Goal: Task Accomplishment & Management: Complete application form

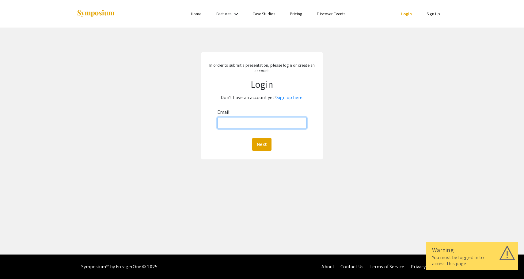
click at [247, 120] on input "Email:" at bounding box center [262, 123] width 90 height 12
type input "[EMAIL_ADDRESS][DOMAIN_NAME]"
click at [259, 144] on button "Next" at bounding box center [261, 144] width 19 height 13
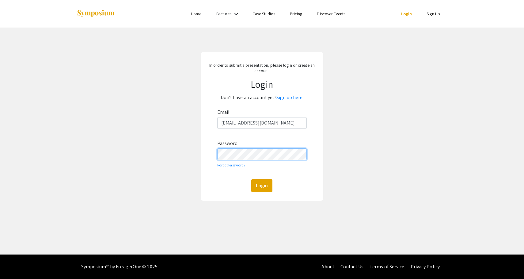
click at [251, 179] on button "Login" at bounding box center [261, 185] width 21 height 13
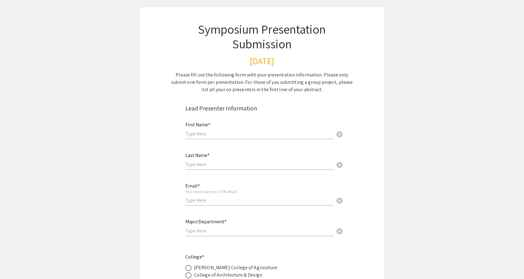
scroll to position [35, 0]
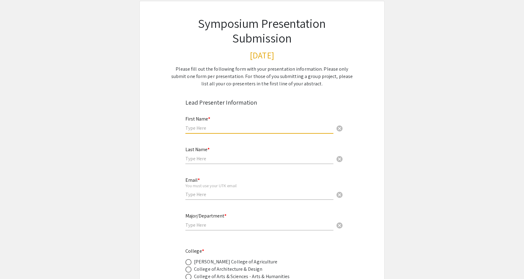
click at [202, 126] on input "text" at bounding box center [259, 128] width 148 height 6
type input "Alexa"
type input "[PERSON_NAME]"
click at [214, 190] on div "Email * You must use your UTK email cancel" at bounding box center [259, 185] width 148 height 28
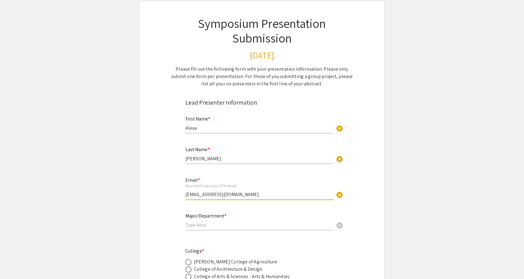
type input "[EMAIL_ADDRESS][DOMAIN_NAME]"
click at [200, 227] on input "text" at bounding box center [259, 225] width 148 height 6
type input "Computer Science"
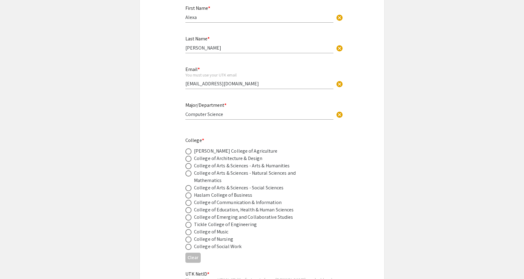
scroll to position [146, 0]
click at [188, 224] on span at bounding box center [188, 224] width 6 height 6
click at [188, 224] on input "radio" at bounding box center [188, 224] width 6 height 6
radio input "true"
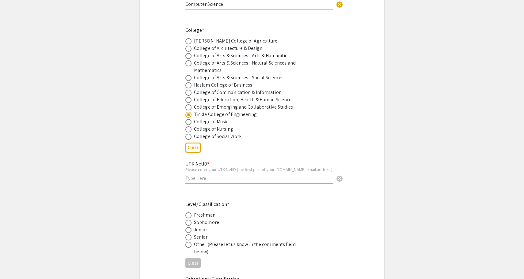
scroll to position [263, 0]
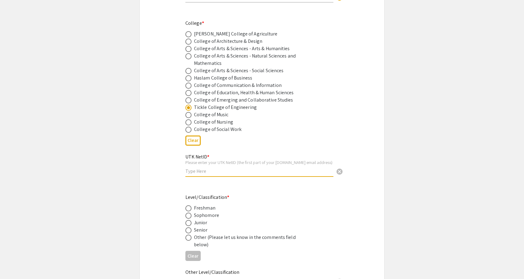
click at [213, 175] on input "text" at bounding box center [259, 171] width 148 height 6
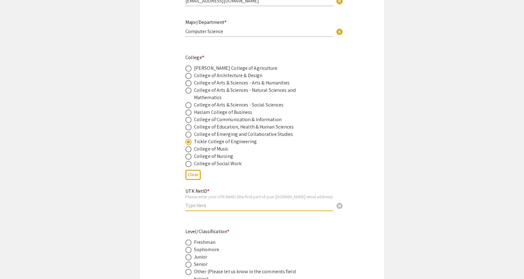
scroll to position [296, 0]
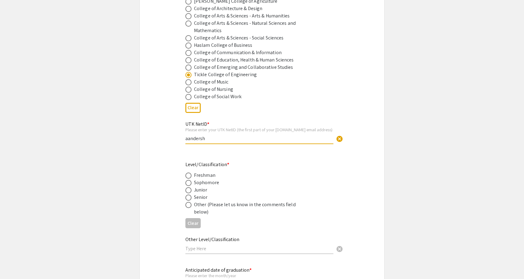
type input "aandersh"
click at [188, 200] on span at bounding box center [188, 198] width 6 height 6
click at [188, 200] on input "radio" at bounding box center [188, 198] width 6 height 6
radio input "true"
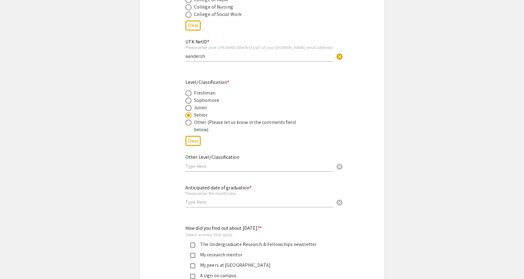
scroll to position [398, 0]
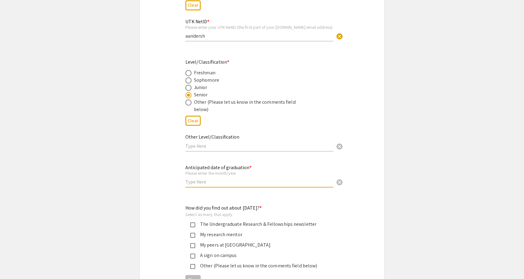
click at [197, 185] on input "text" at bounding box center [259, 182] width 148 height 6
type input "05/2026"
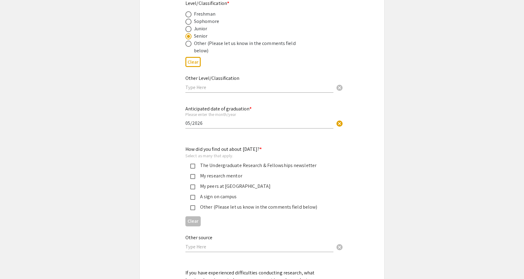
click at [233, 169] on div "The Undergraduate Research & Fellowships newsletter" at bounding box center [259, 165] width 129 height 7
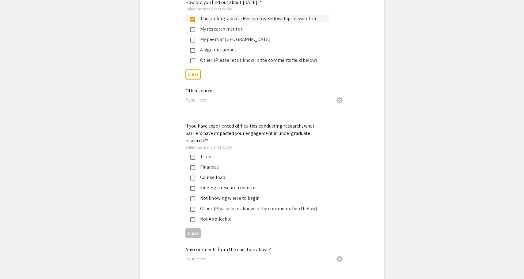
scroll to position [604, 0]
click at [202, 215] on div "Not Applicable" at bounding box center [259, 218] width 129 height 7
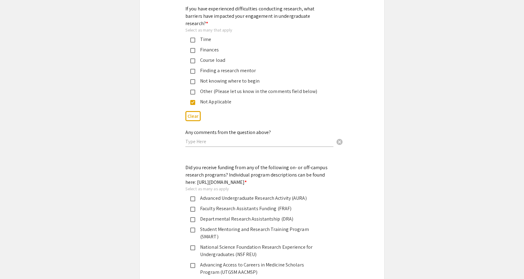
scroll to position [722, 0]
click at [245, 197] on div "Advanced Undergraduate Research Activity (AURA)" at bounding box center [259, 197] width 129 height 7
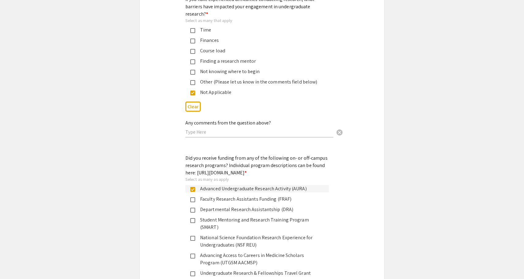
scroll to position [732, 0]
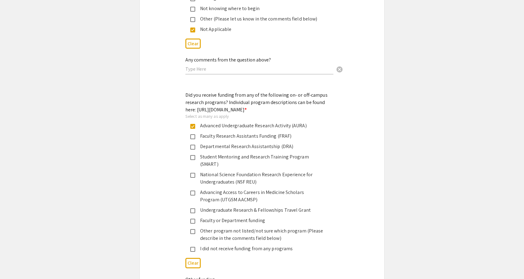
click at [133, 177] on app-submissions "Symposium Presentation Submission [DATE] Please fill out the following form wit…" at bounding box center [262, 143] width 524 height 1803
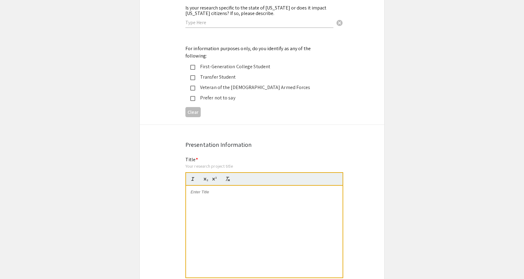
scroll to position [1134, 0]
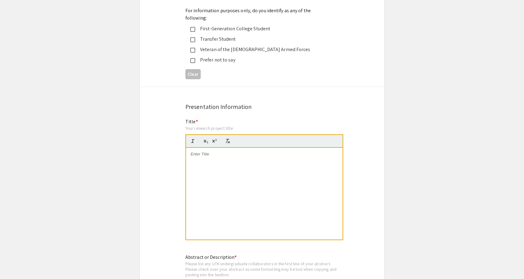
click at [209, 178] on div at bounding box center [264, 194] width 156 height 92
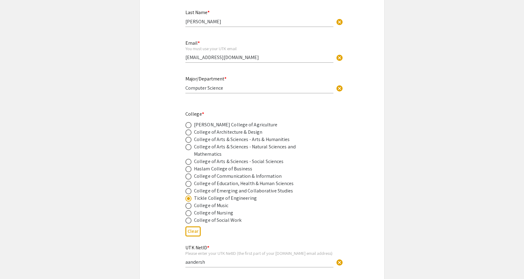
scroll to position [154, 0]
